Goal: Task Accomplishment & Management: Manage account settings

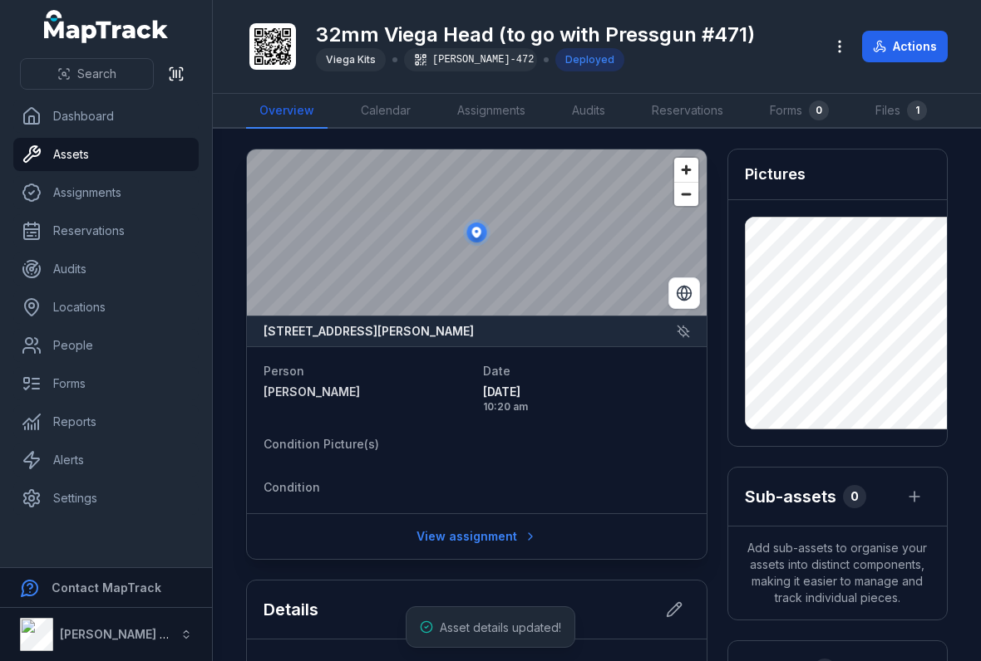
scroll to position [412, 0]
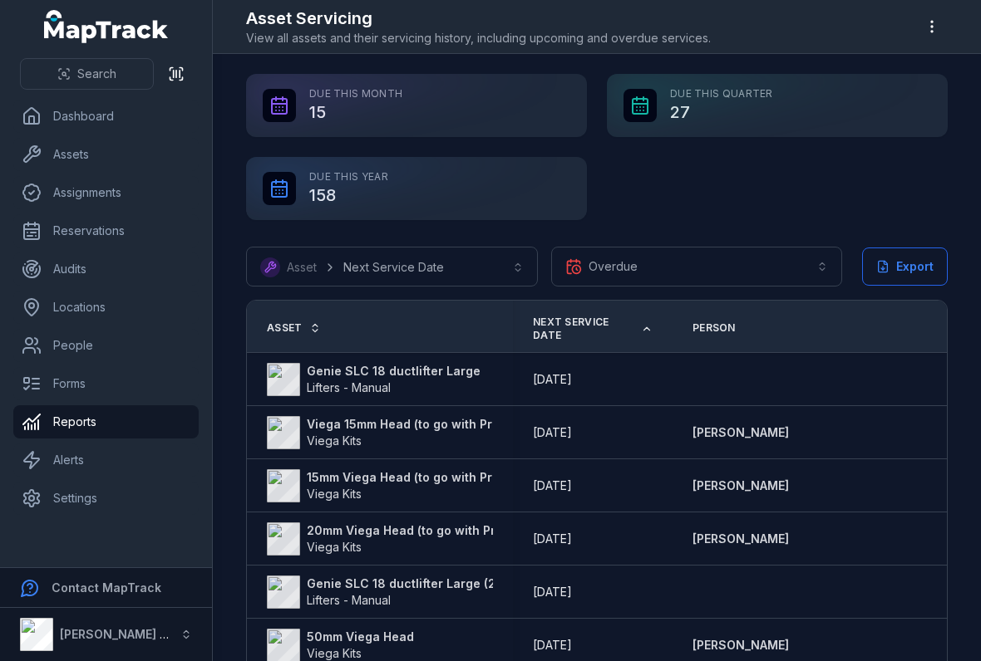
click at [466, 430] on strong "Viega 15mm Head (to go with Pressgun #494)" at bounding box center [441, 424] width 268 height 17
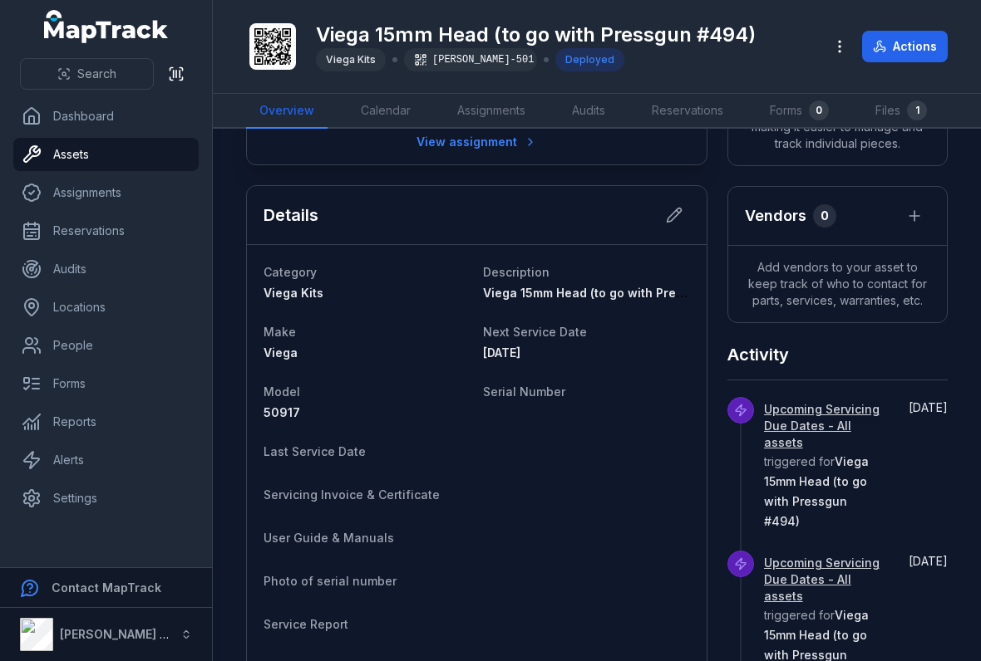
scroll to position [460, 0]
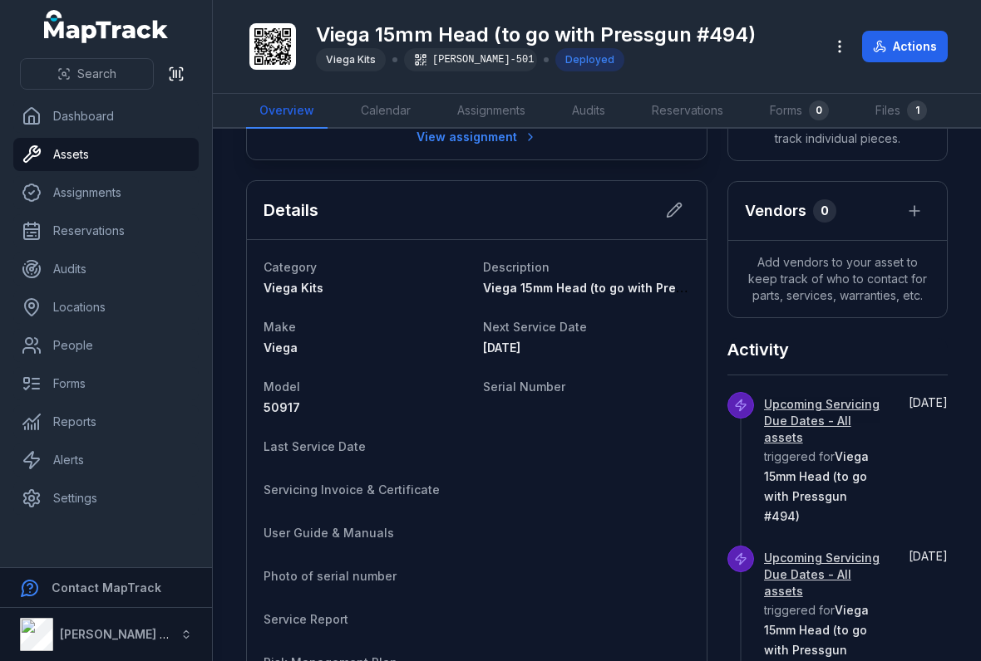
click at [666, 205] on icon at bounding box center [674, 210] width 17 height 17
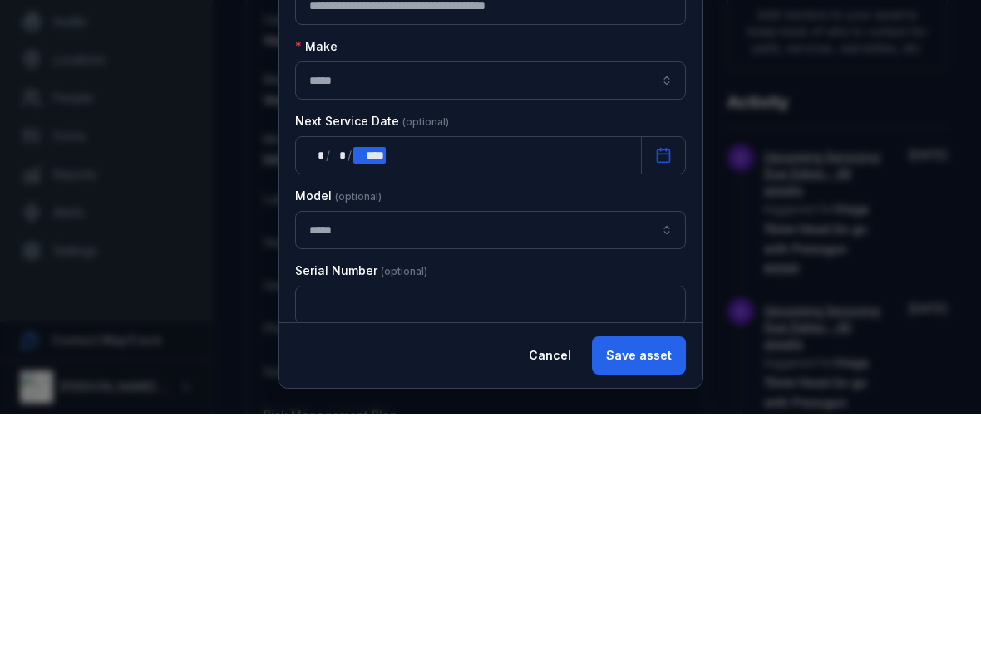
click at [530, 384] on div "** * / ** * / **** ****" at bounding box center [468, 403] width 347 height 38
click at [622, 534] on input "text" at bounding box center [490, 553] width 391 height 38
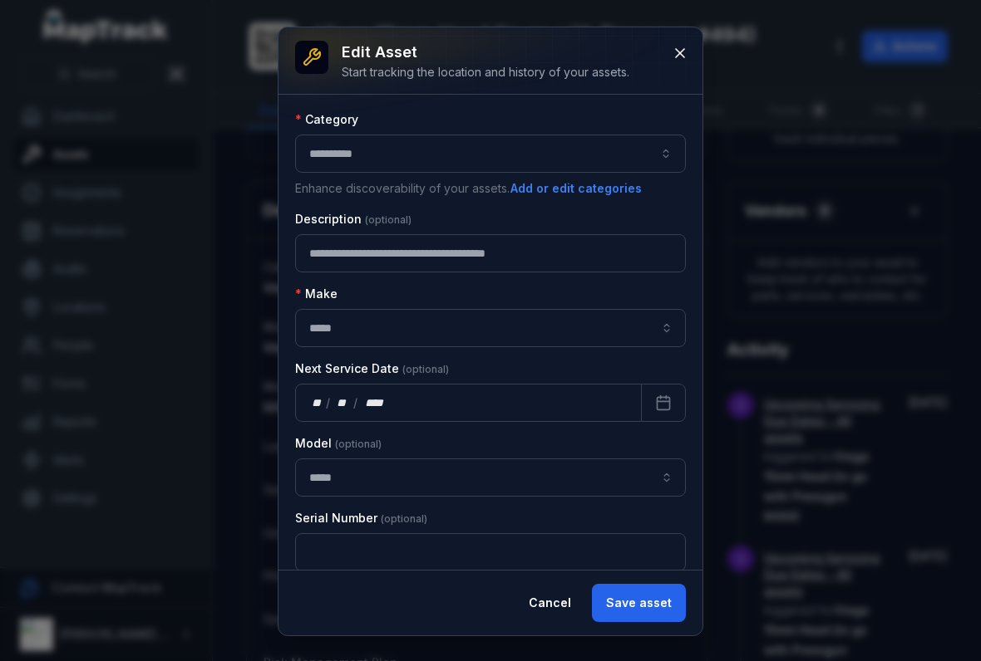
click at [617, 608] on button "Save asset" at bounding box center [639, 603] width 94 height 38
